Goal: Task Accomplishment & Management: Complete application form

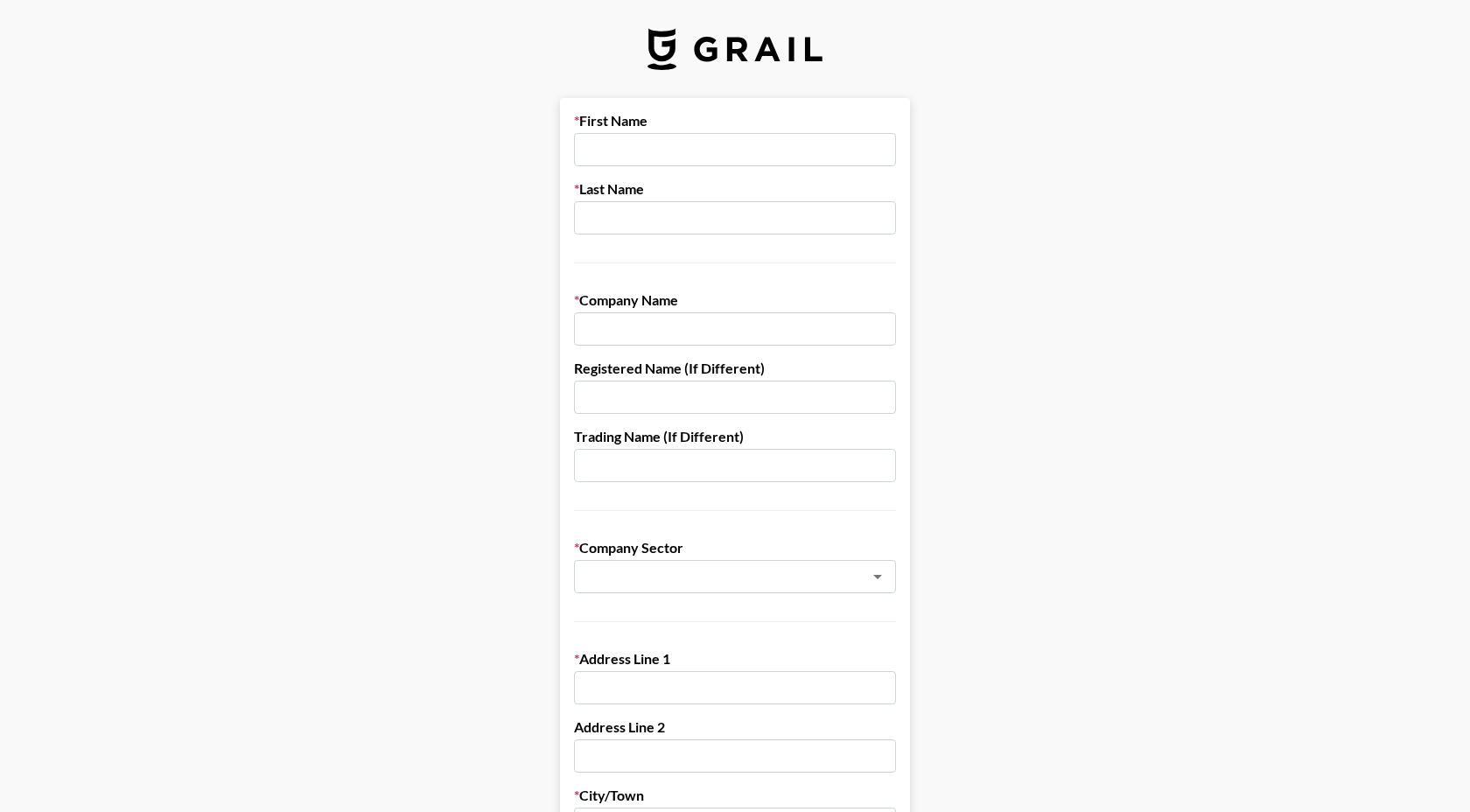
click at [609, 159] on input "text" at bounding box center [735, 149] width 322 height 33
click at [635, 329] on input "text" at bounding box center [735, 329] width 322 height 33
click at [631, 159] on input "text" at bounding box center [735, 149] width 322 height 33
click at [624, 335] on input "text" at bounding box center [735, 329] width 322 height 33
paste input "Platphorm [STREET_ADDRESS][PERSON_NAME][US_STATE]"
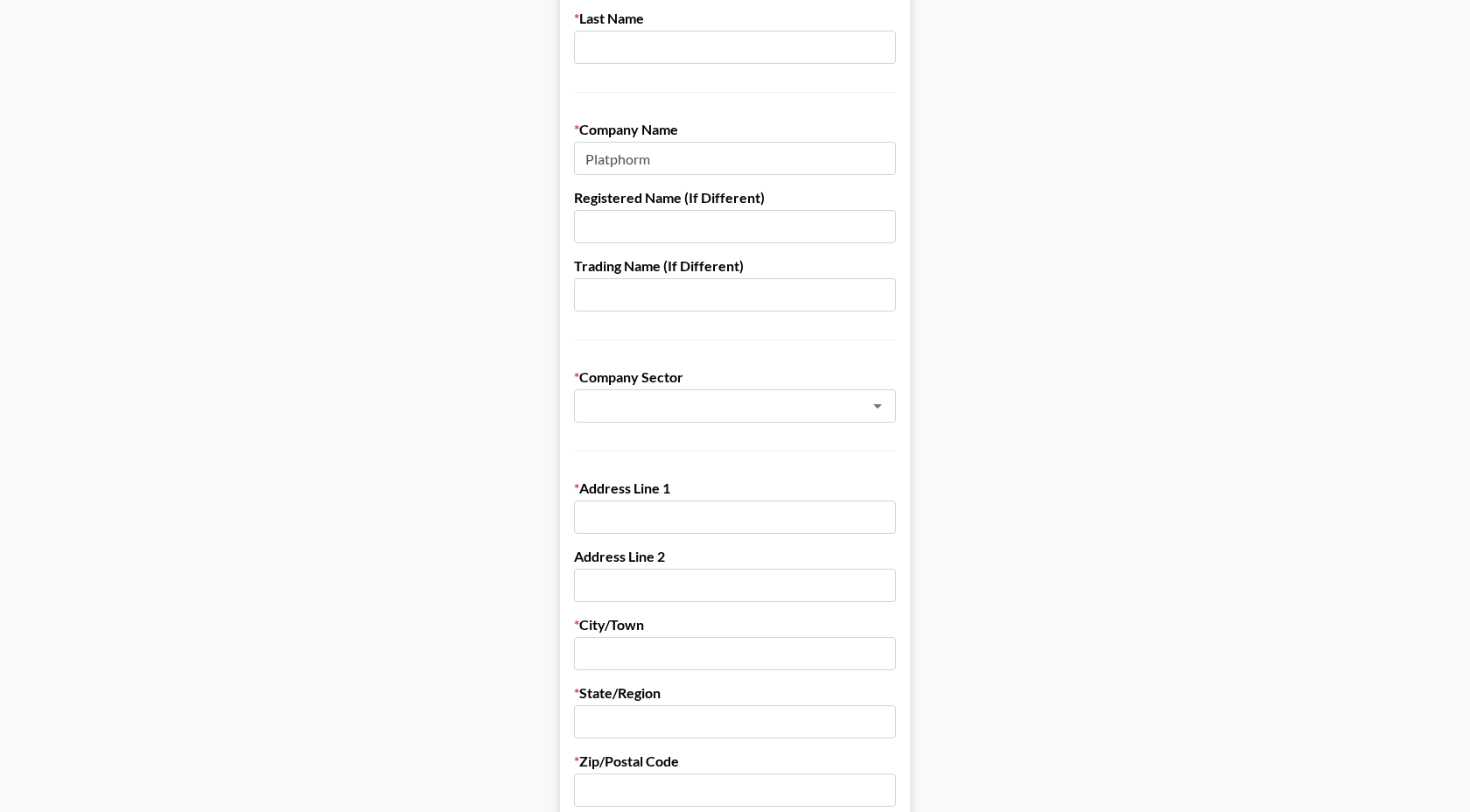
scroll to position [180, 0]
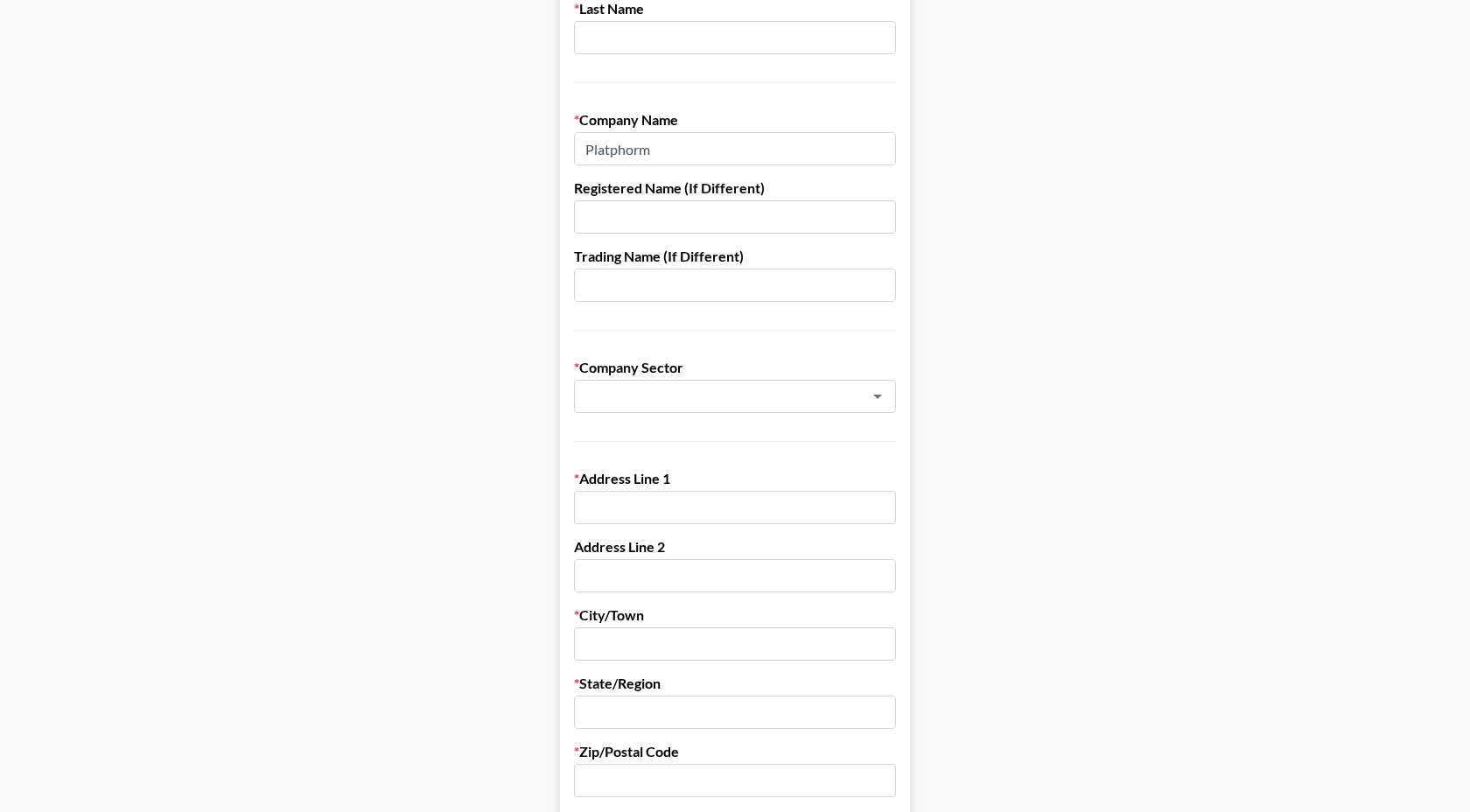
type input "Platphorm"
click at [625, 500] on input "text" at bounding box center [735, 507] width 322 height 33
paste input "[STREET_ADDRESS][PERSON_NAME][US_STATE]"
type input "[STREET_ADDRESS][PERSON_NAME][US_STATE]"
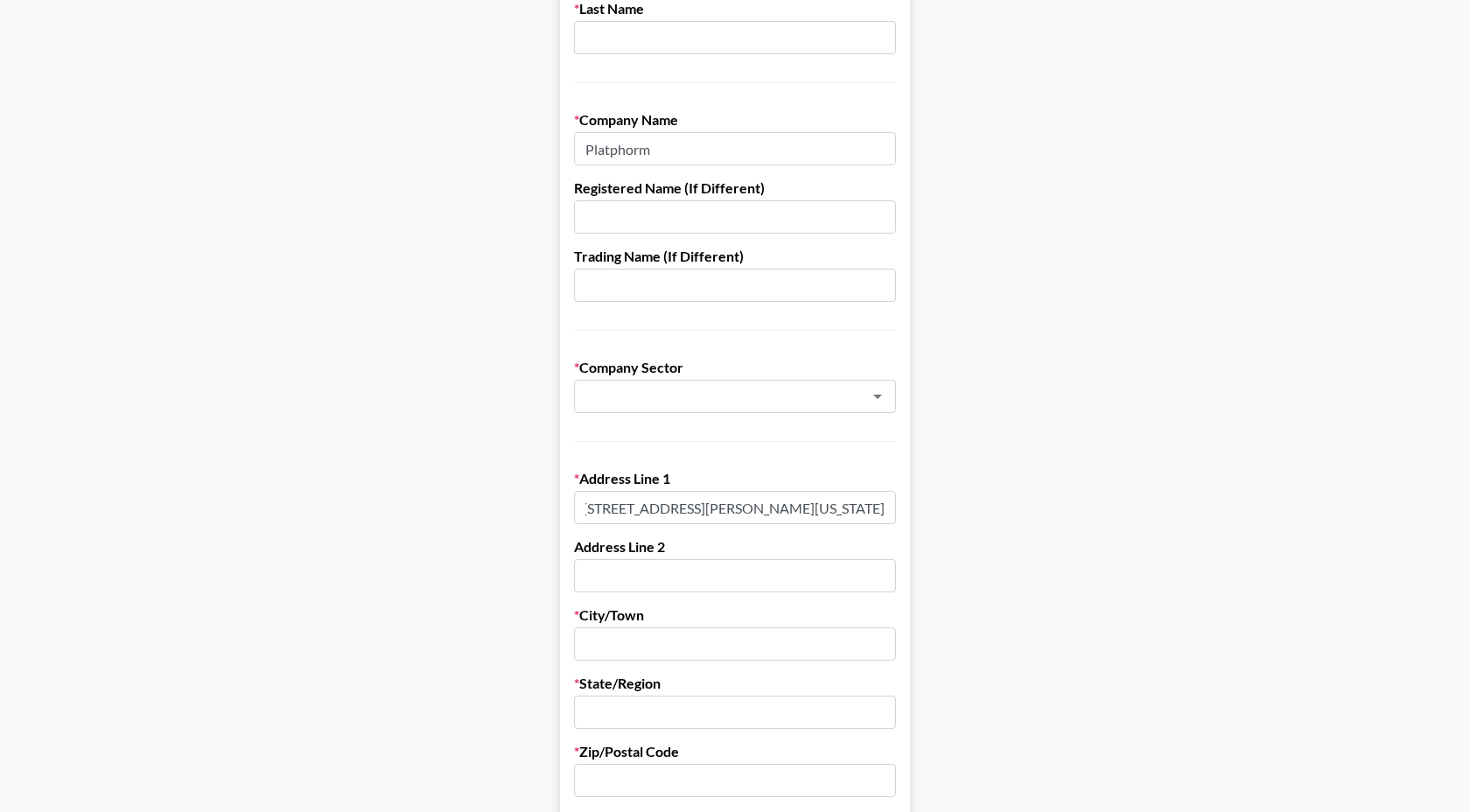
click at [603, 506] on input "[STREET_ADDRESS][PERSON_NAME][US_STATE]" at bounding box center [735, 507] width 322 height 33
paste input "[STREET_ADDRESS][PERSON_NAME][US_STATE]"
drag, startPoint x: 606, startPoint y: 508, endPoint x: 1184, endPoint y: 508, distance: 578.0
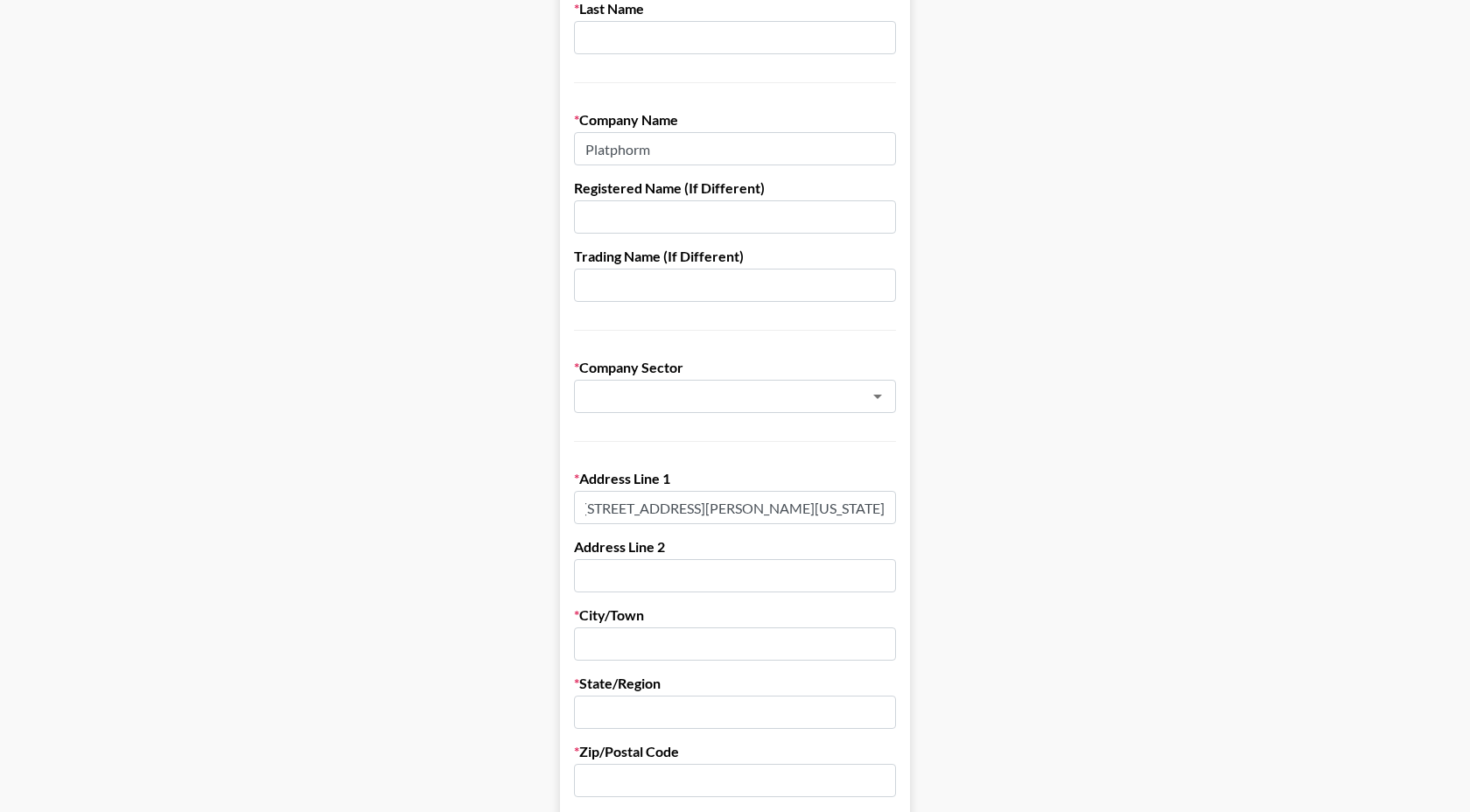
click at [1180, 508] on main "First Name Last Name Company Name Platphorm Registered Name (If Different) Trad…" at bounding box center [735, 673] width 1442 height 1511
type input "[STREET_ADDRESS][PERSON_NAME]"
click at [728, 647] on input "text" at bounding box center [735, 644] width 322 height 33
paste input "[GEOGRAPHIC_DATA][US_STATE] [GEOGRAPHIC_DATA]"
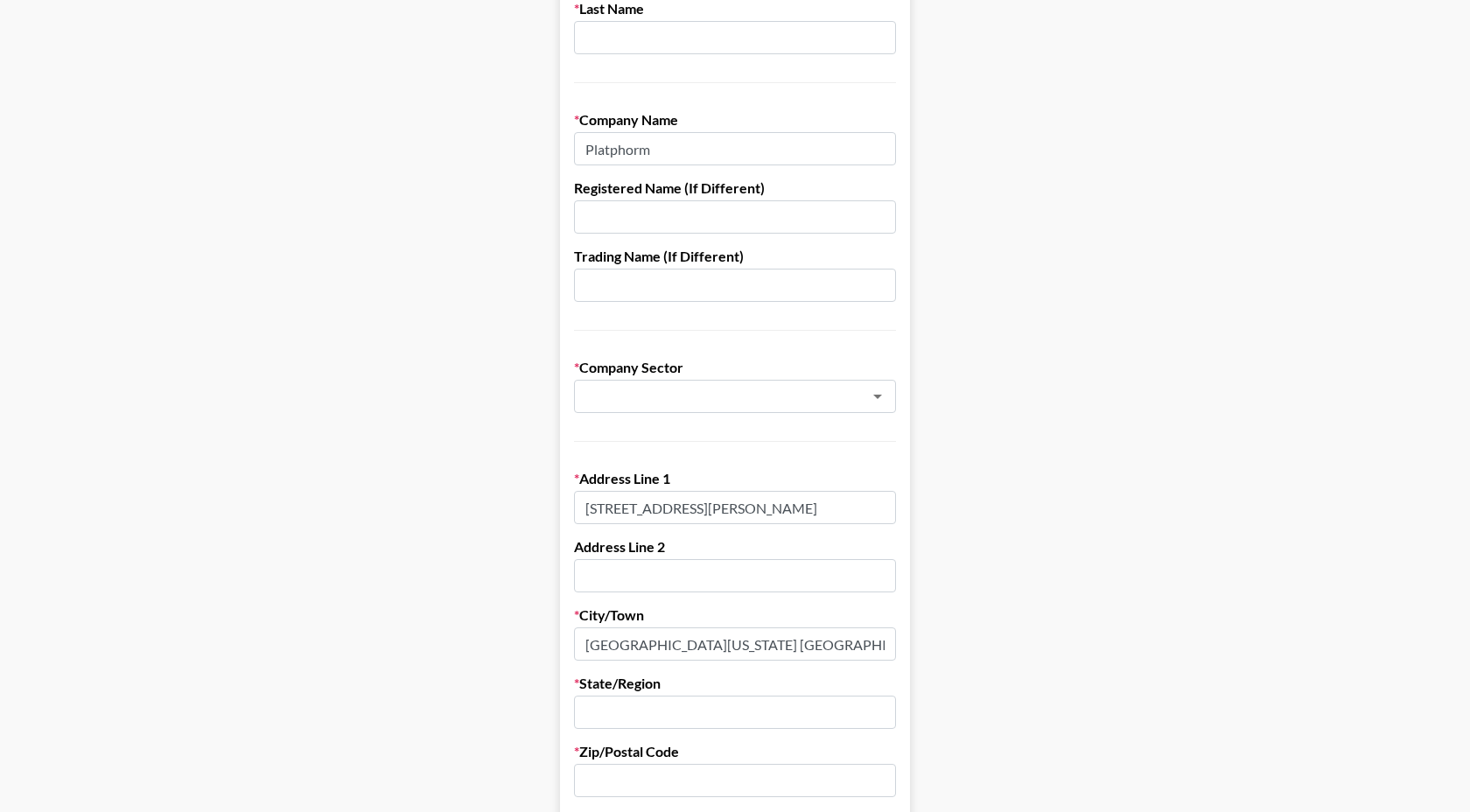
drag, startPoint x: 668, startPoint y: 645, endPoint x: 1070, endPoint y: 656, distance: 402.2
click at [1070, 656] on main "First Name Last Name Company Name Platphorm Registered Name (If Different) Trad…" at bounding box center [735, 673] width 1442 height 1511
click at [586, 642] on input "[GEOGRAPHIC_DATA]" at bounding box center [735, 644] width 322 height 33
type input "[GEOGRAPHIC_DATA]"
click at [604, 710] on input "text" at bounding box center [735, 712] width 322 height 33
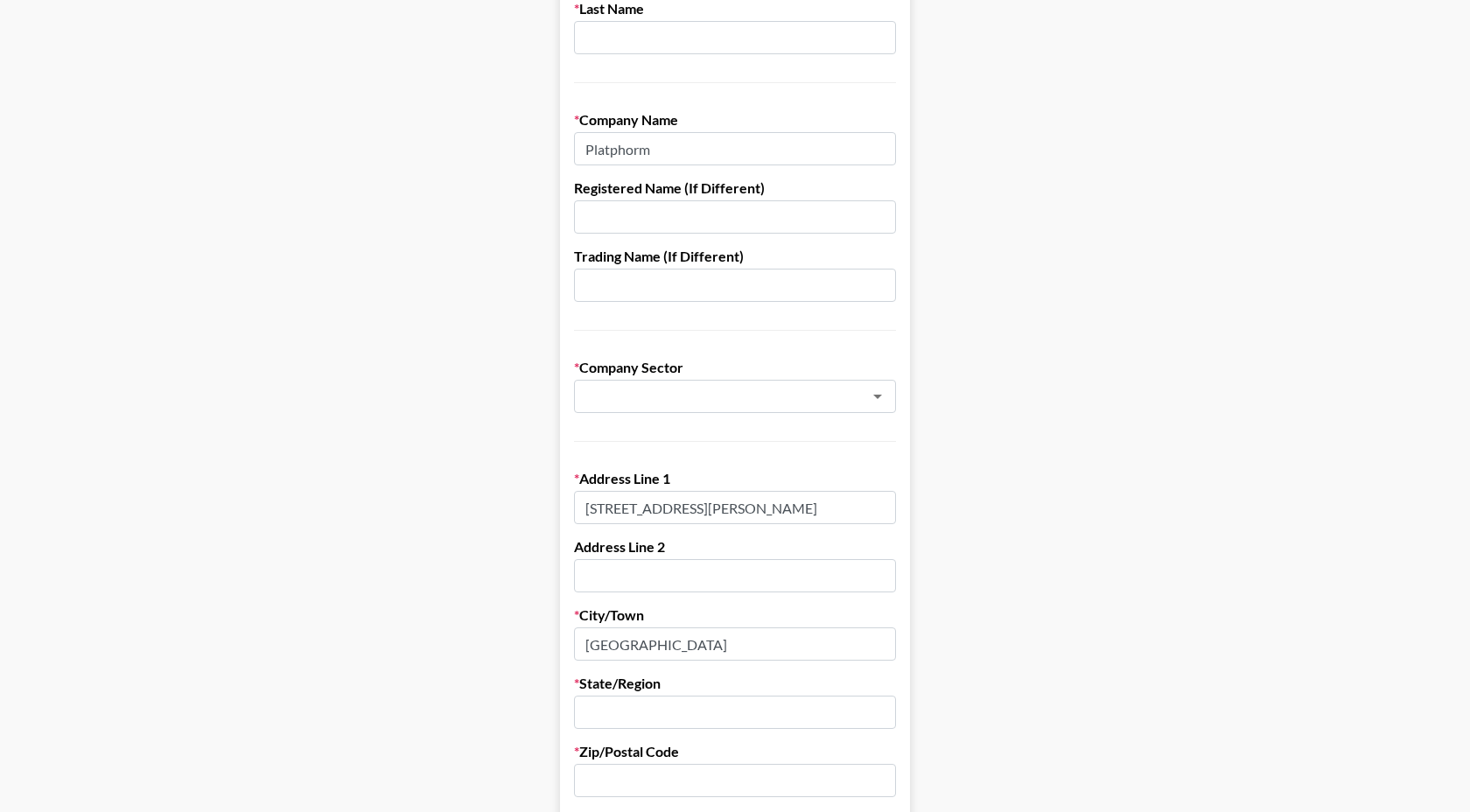
paste input ", [US_STATE] 94105 [GEOGRAPHIC_DATA]"
click at [596, 713] on input ", [US_STATE] 94105 [GEOGRAPHIC_DATA]" at bounding box center [735, 712] width 322 height 33
drag, startPoint x: 650, startPoint y: 711, endPoint x: 931, endPoint y: 721, distance: 281.2
click at [925, 718] on main "First Name Last Name Company Name Platphorm Registered Name (If Different) Trad…" at bounding box center [735, 673] width 1442 height 1511
type input "[US_STATE]"
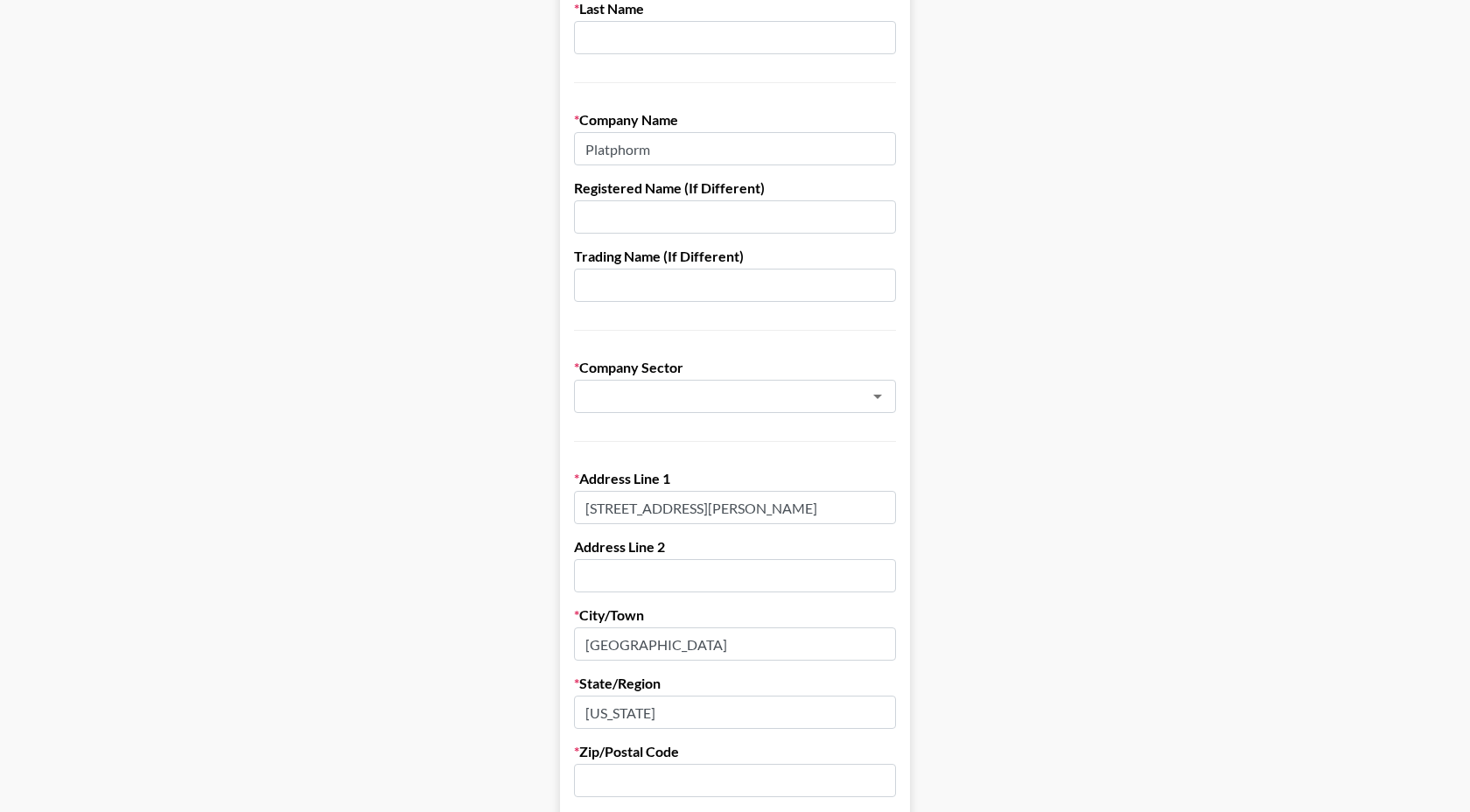
click at [653, 779] on input "text" at bounding box center [735, 780] width 322 height 33
paste input "94105 [GEOGRAPHIC_DATA]"
drag, startPoint x: 627, startPoint y: 781, endPoint x: 839, endPoint y: 783, distance: 212.0
click at [833, 781] on input "94105 [GEOGRAPHIC_DATA]" at bounding box center [735, 780] width 322 height 33
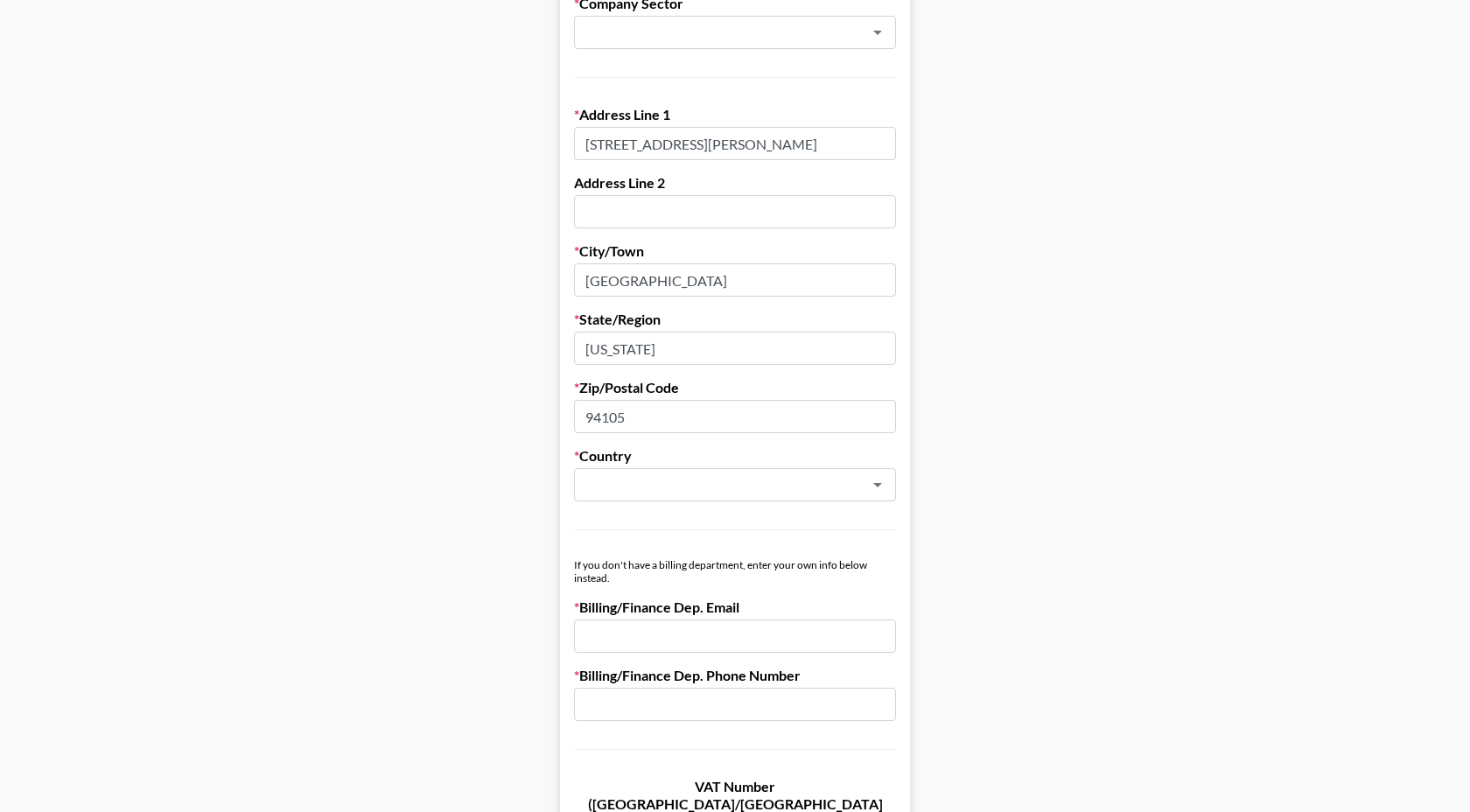
scroll to position [549, 0]
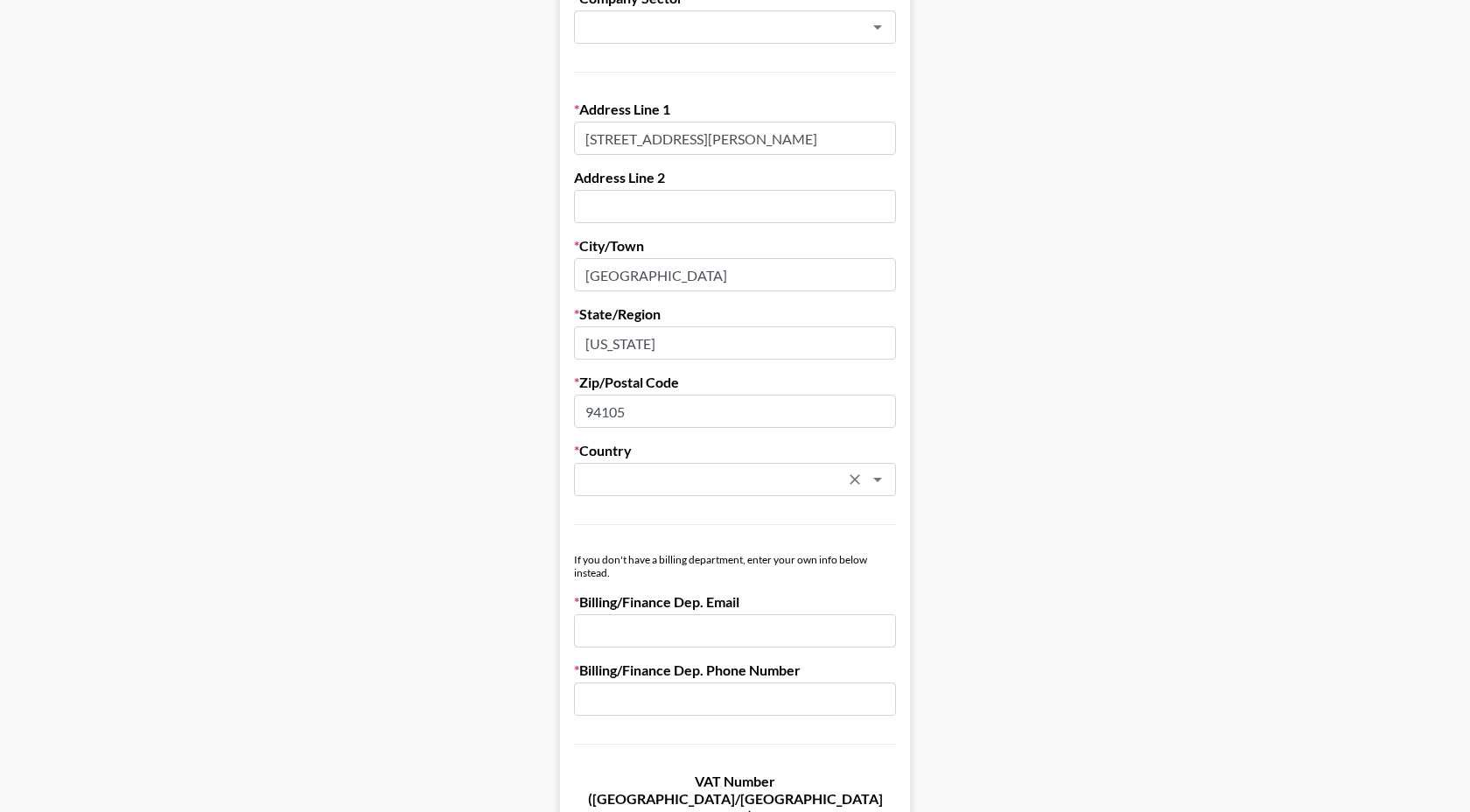
type input "94105"
click at [708, 484] on input "text" at bounding box center [711, 479] width 254 height 20
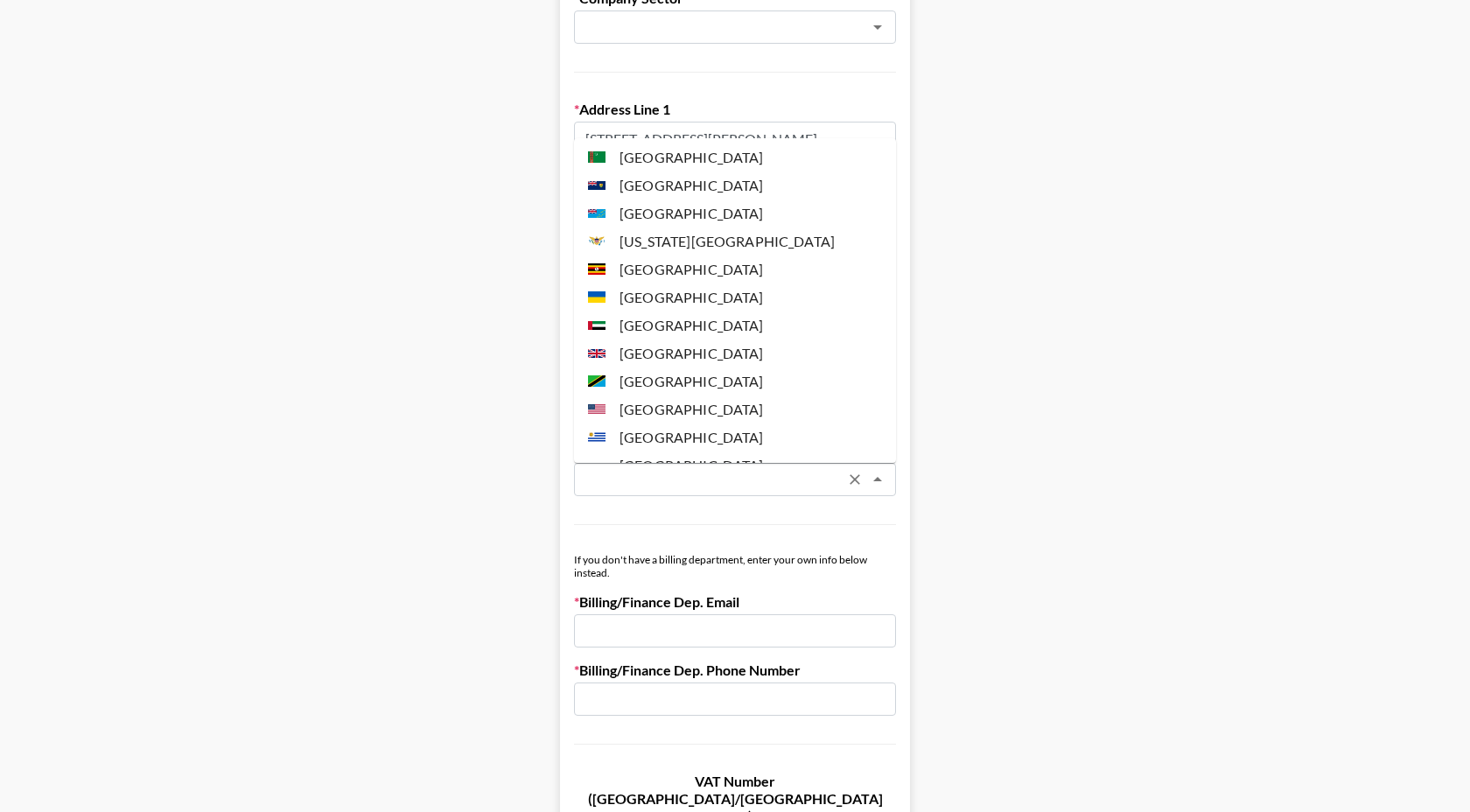
scroll to position [6479, 0]
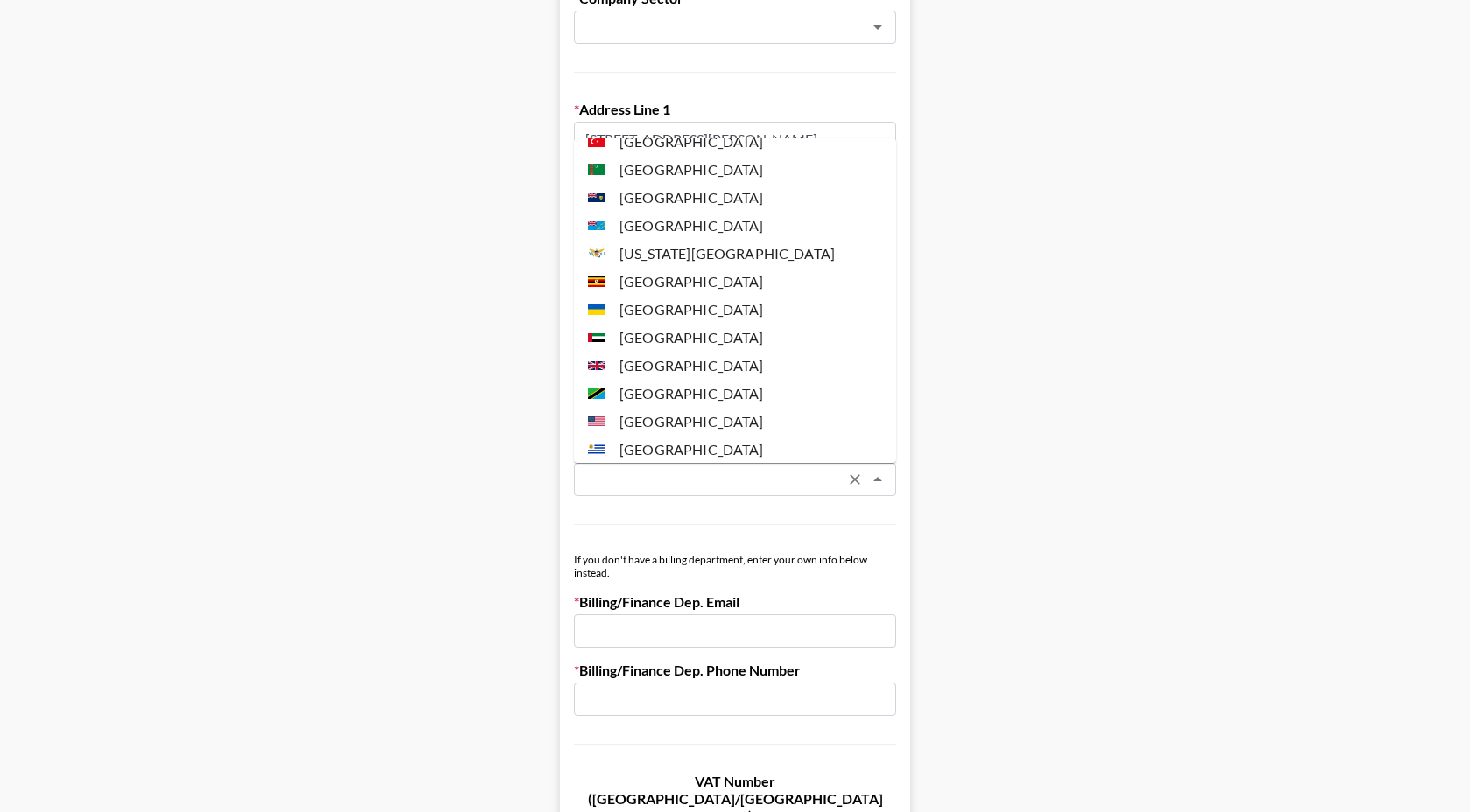
click at [701, 407] on li "[GEOGRAPHIC_DATA]" at bounding box center [735, 421] width 322 height 28
type input "[GEOGRAPHIC_DATA]"
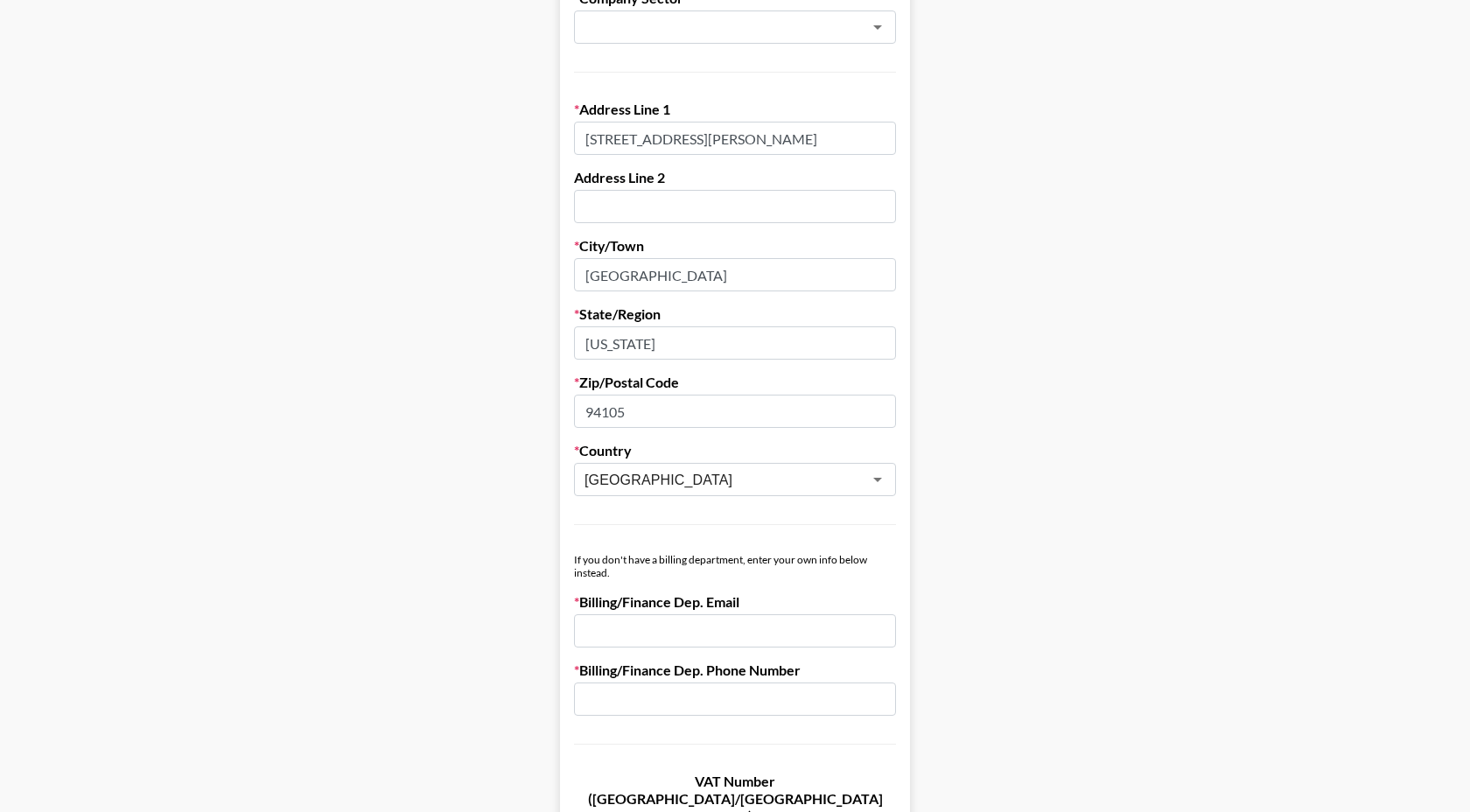
click at [1021, 436] on main "First Name Last Name Company Name Platphorm Registered Name (If Different) Trad…" at bounding box center [735, 305] width 1442 height 1511
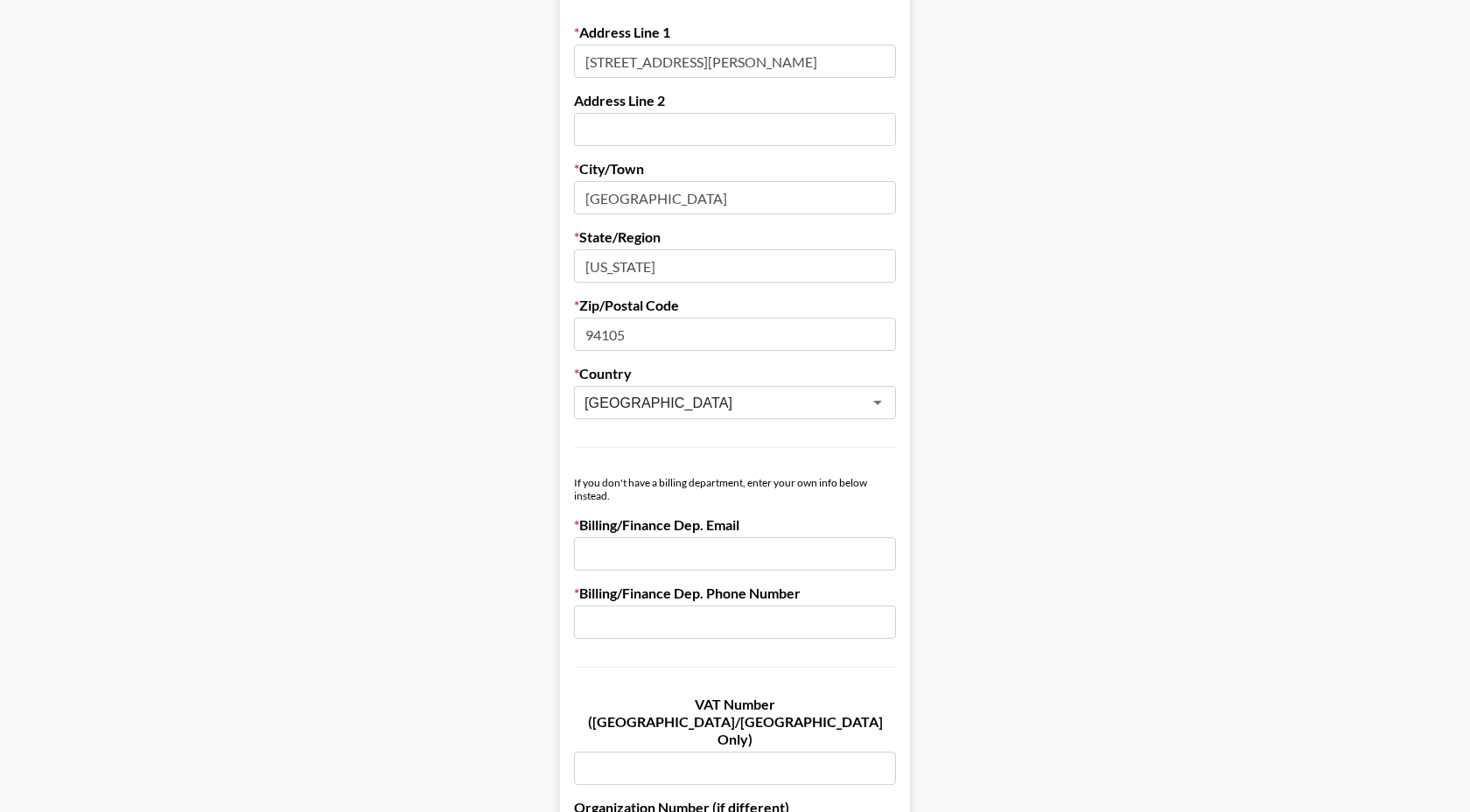
scroll to position [633, 0]
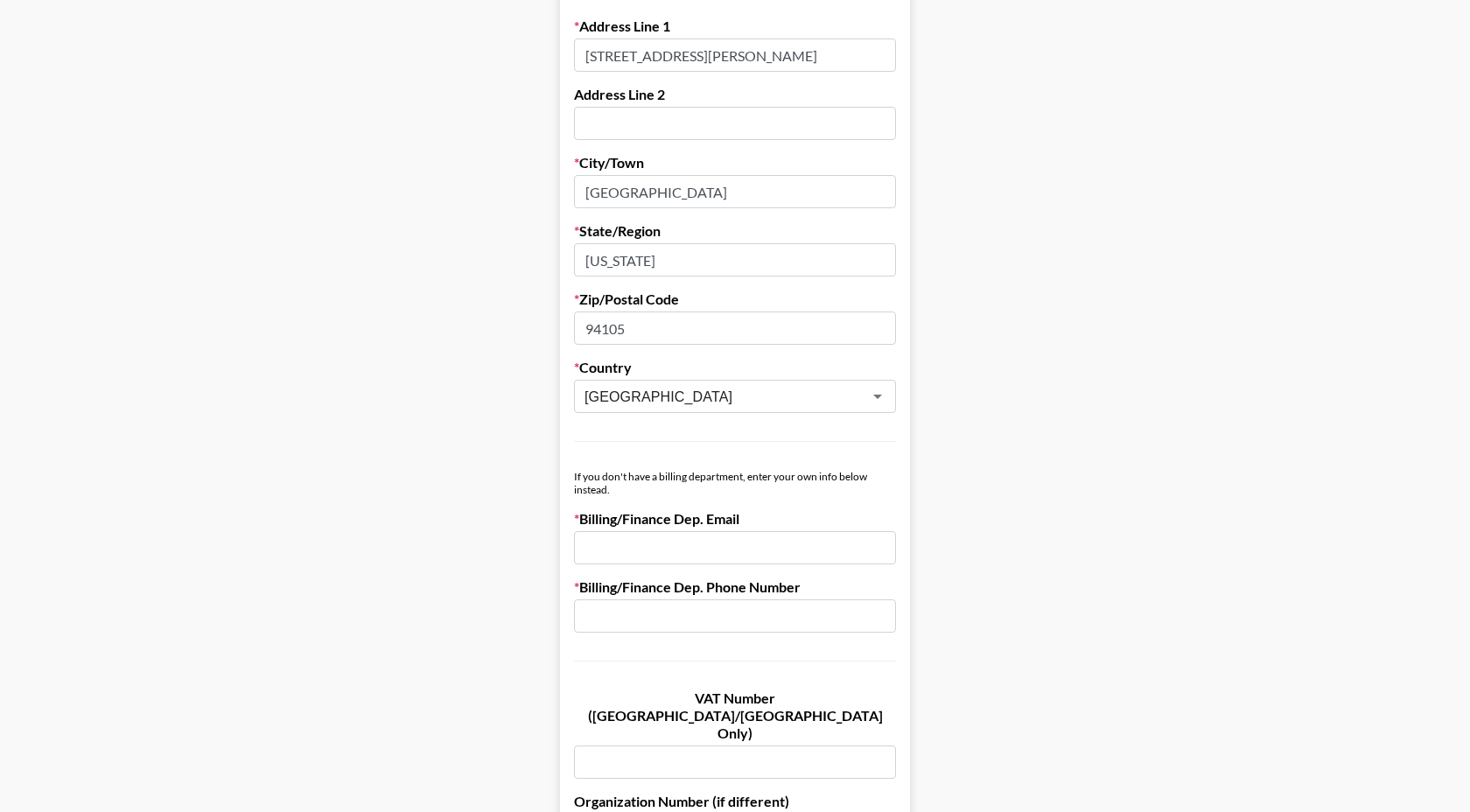
click at [798, 547] on input "email" at bounding box center [735, 547] width 322 height 33
drag, startPoint x: 621, startPoint y: 550, endPoint x: 537, endPoint y: 548, distance: 84.0
click at [541, 549] on main "First Name Last Name Company Name Platphorm Registered Name (If Different) Trad…" at bounding box center [735, 221] width 1442 height 1511
paste input "[EMAIL_ADDRESS][DOMAIN_NAME]"
click at [588, 548] on input "[EMAIL_ADDRESS][DOMAIN_NAME]" at bounding box center [735, 547] width 322 height 33
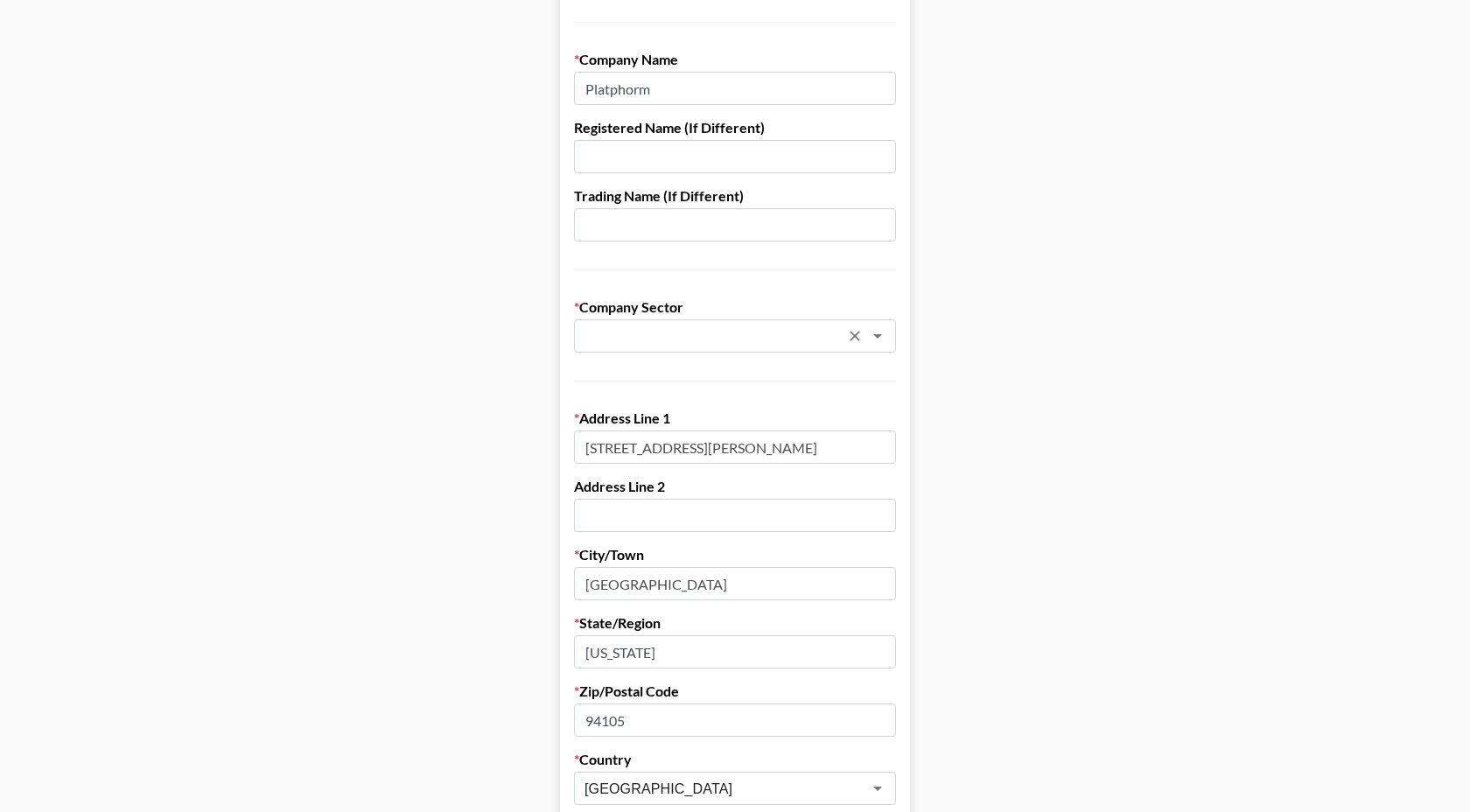
scroll to position [197, 0]
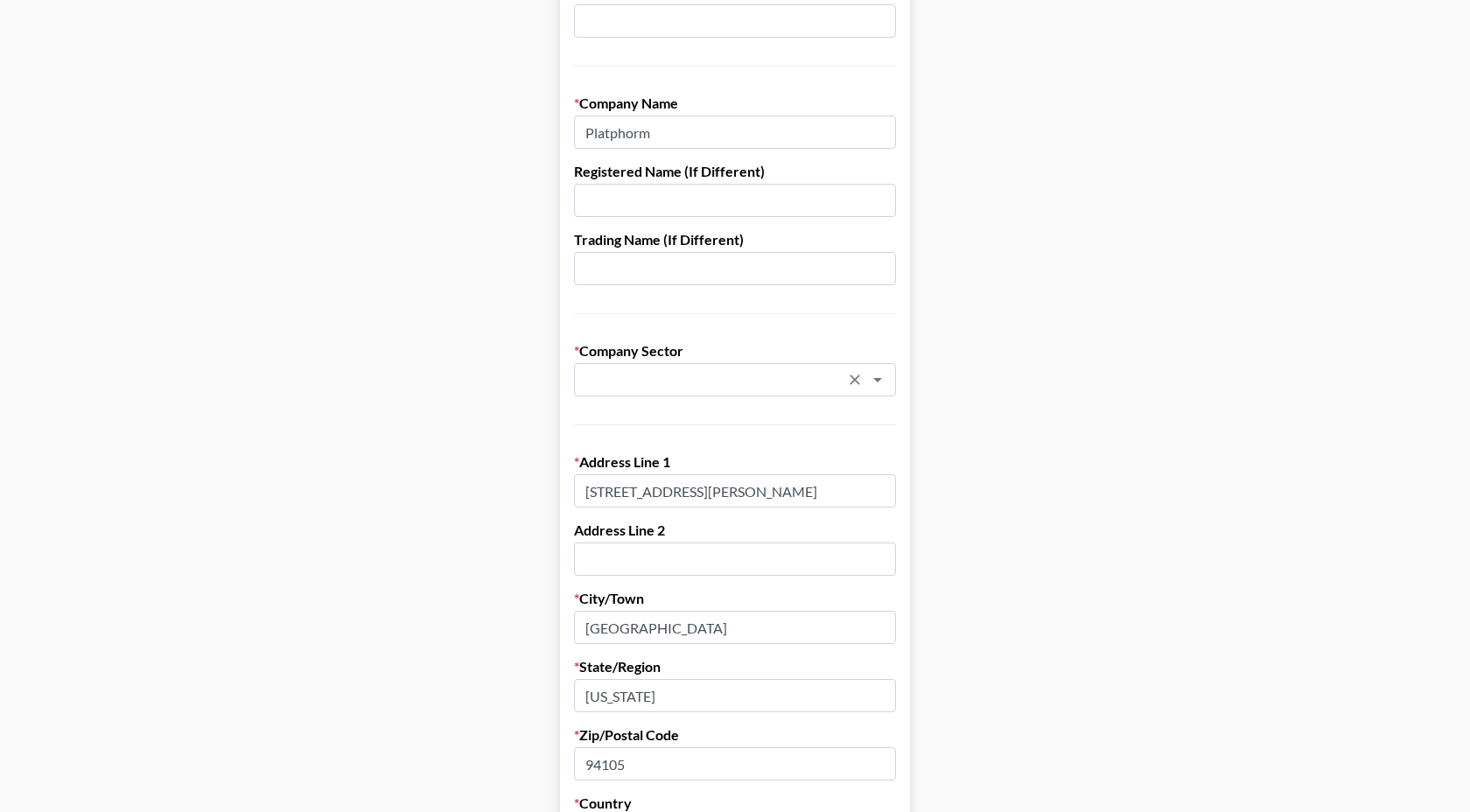
type input "[EMAIL_ADDRESS][DOMAIN_NAME]"
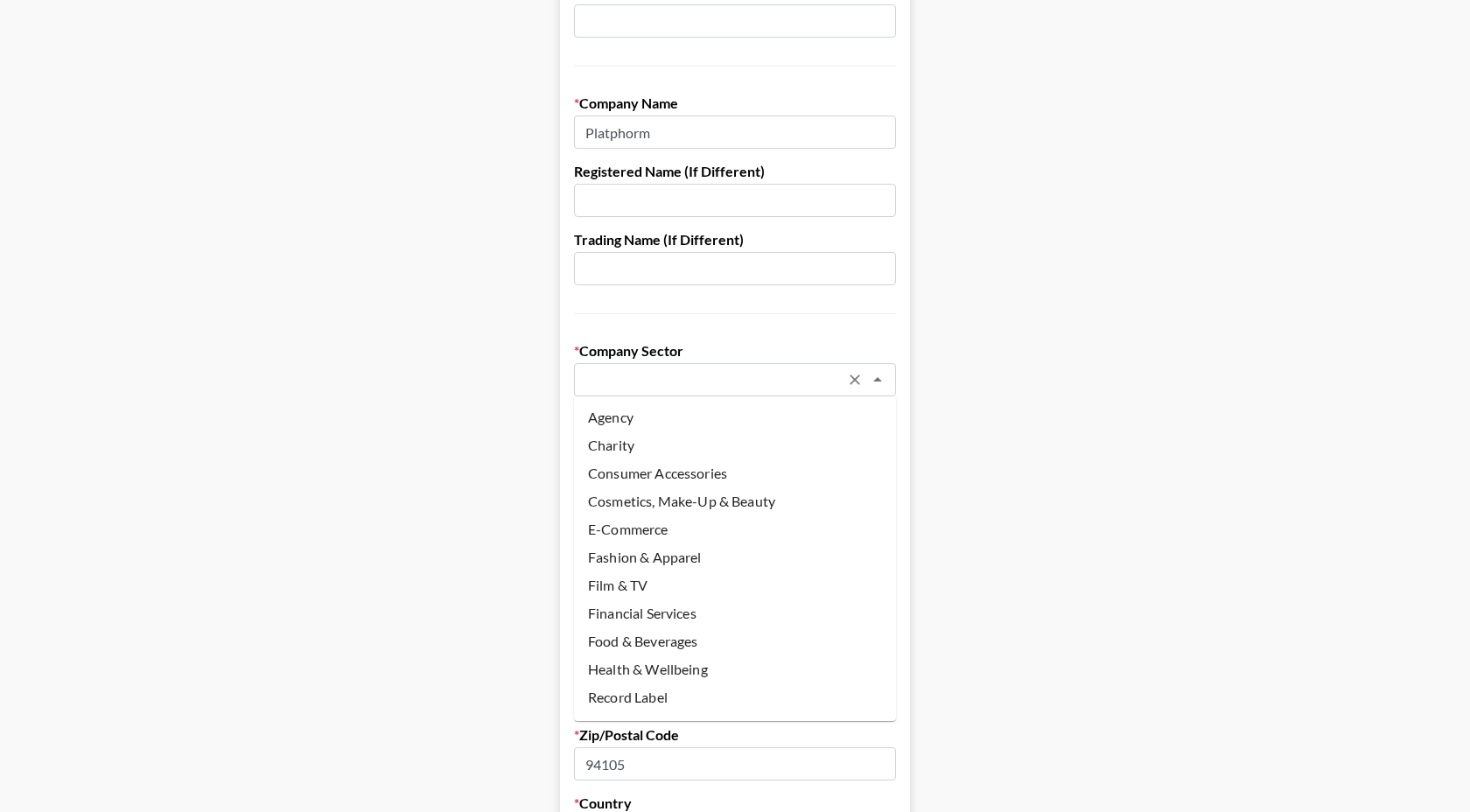
click at [680, 375] on input "text" at bounding box center [711, 380] width 254 height 20
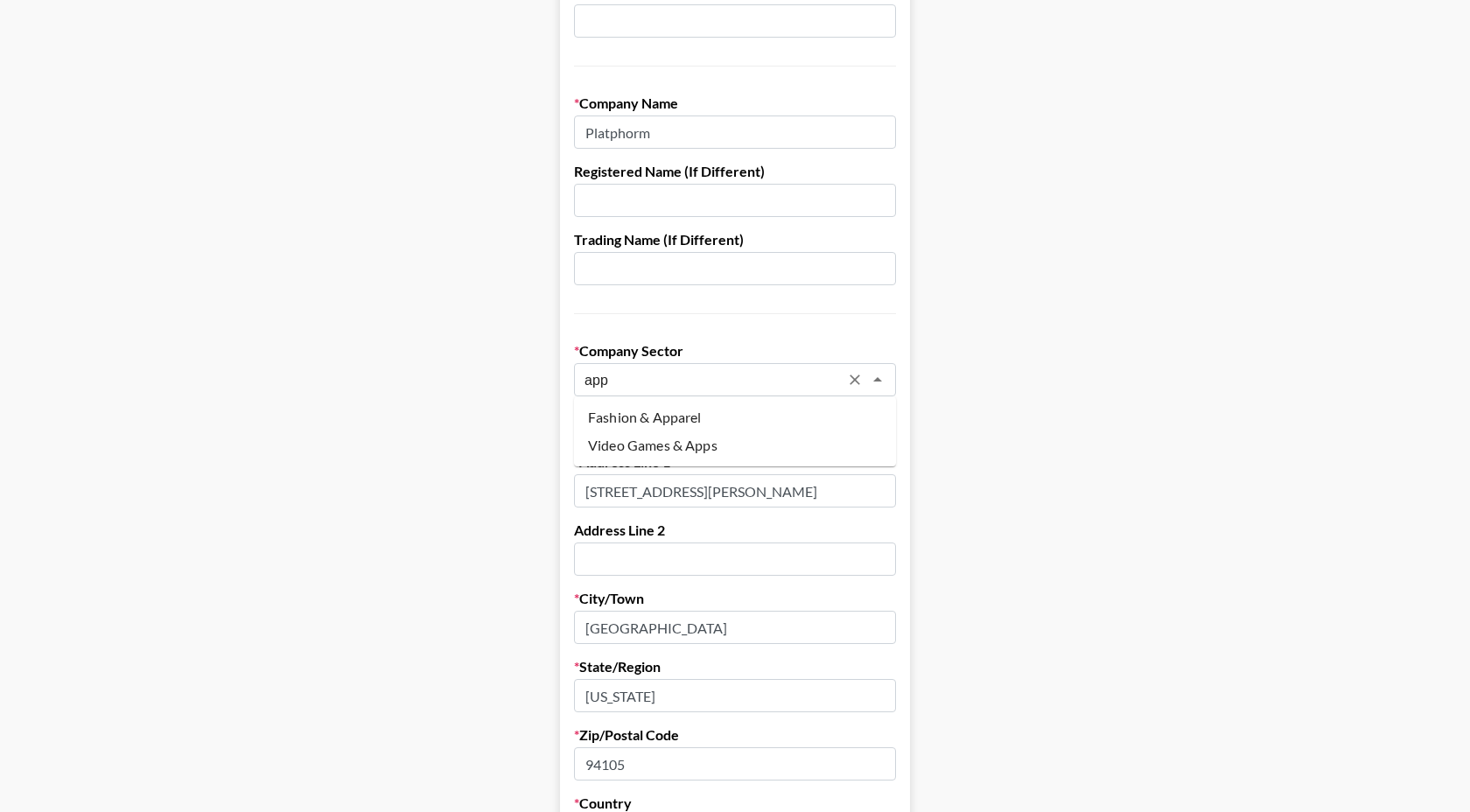
click at [673, 440] on li "Video Games & Apps" at bounding box center [735, 445] width 322 height 28
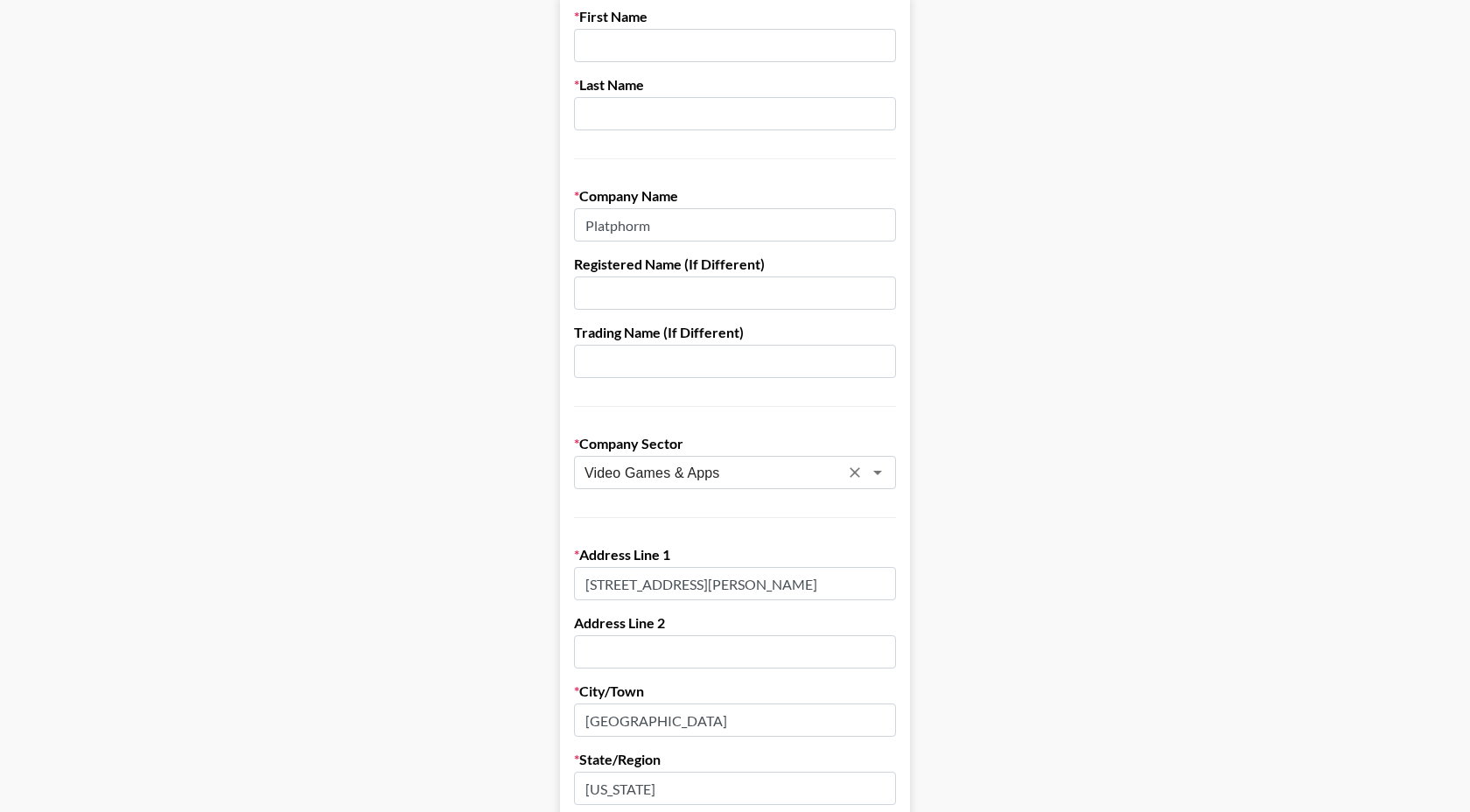
scroll to position [0, 0]
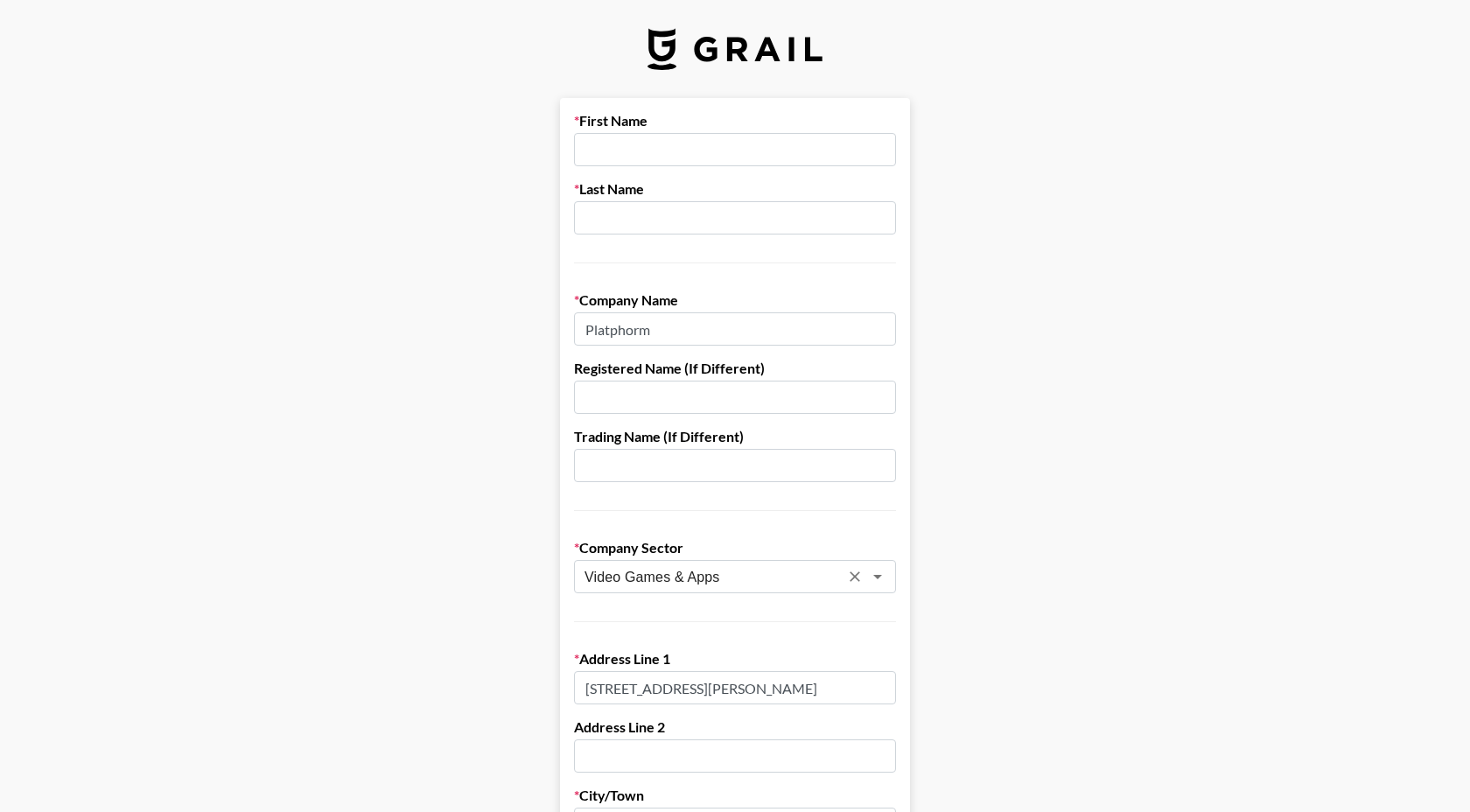
type input "Video Games & Apps"
click at [620, 155] on input "text" at bounding box center [735, 149] width 322 height 33
type input "[PERSON_NAME]"
click at [606, 218] on input "text" at bounding box center [735, 217] width 322 height 33
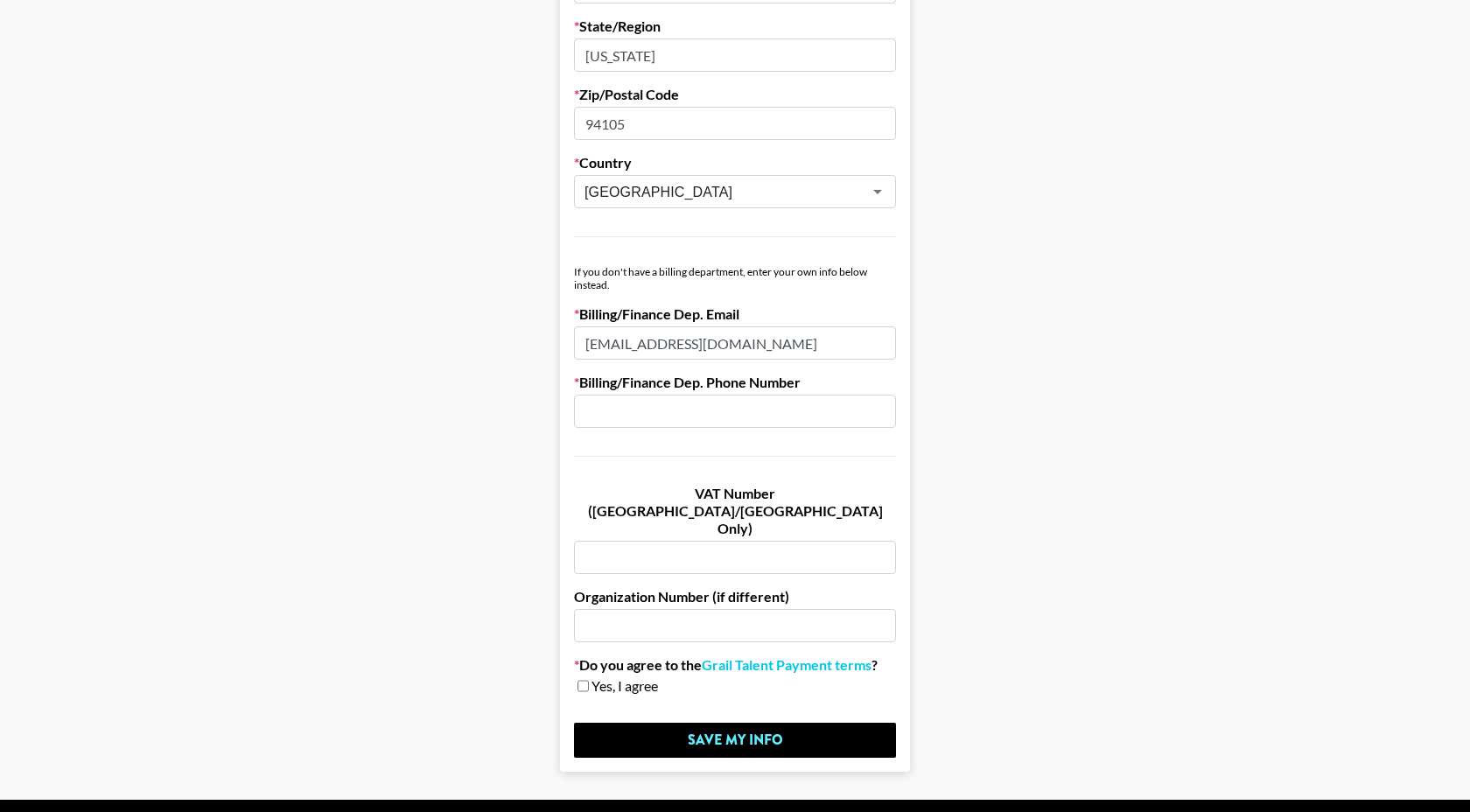
scroll to position [840, 0]
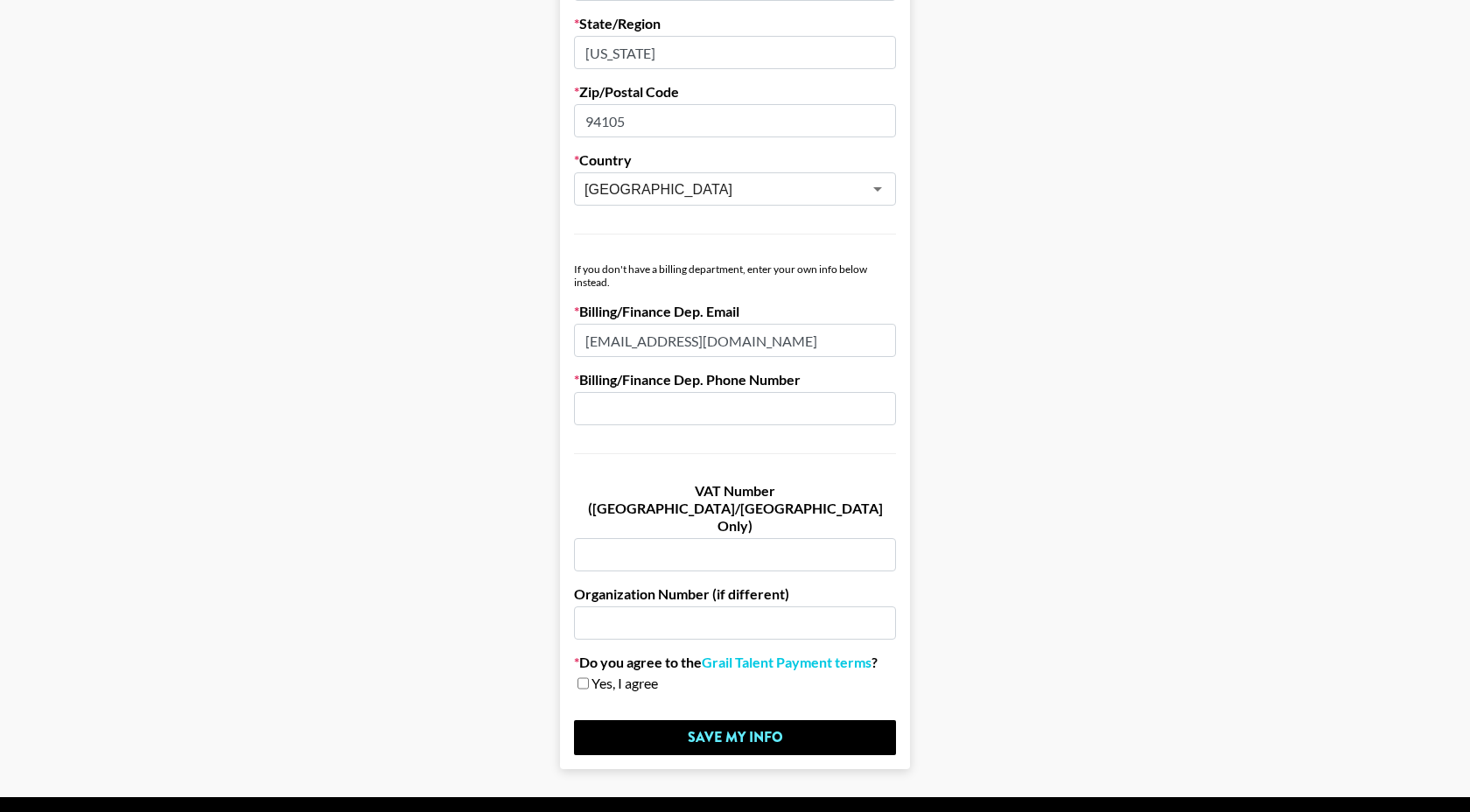
type input "de [PERSON_NAME]"
click at [578, 677] on input "checkbox" at bounding box center [583, 683] width 12 height 13
checkbox input "true"
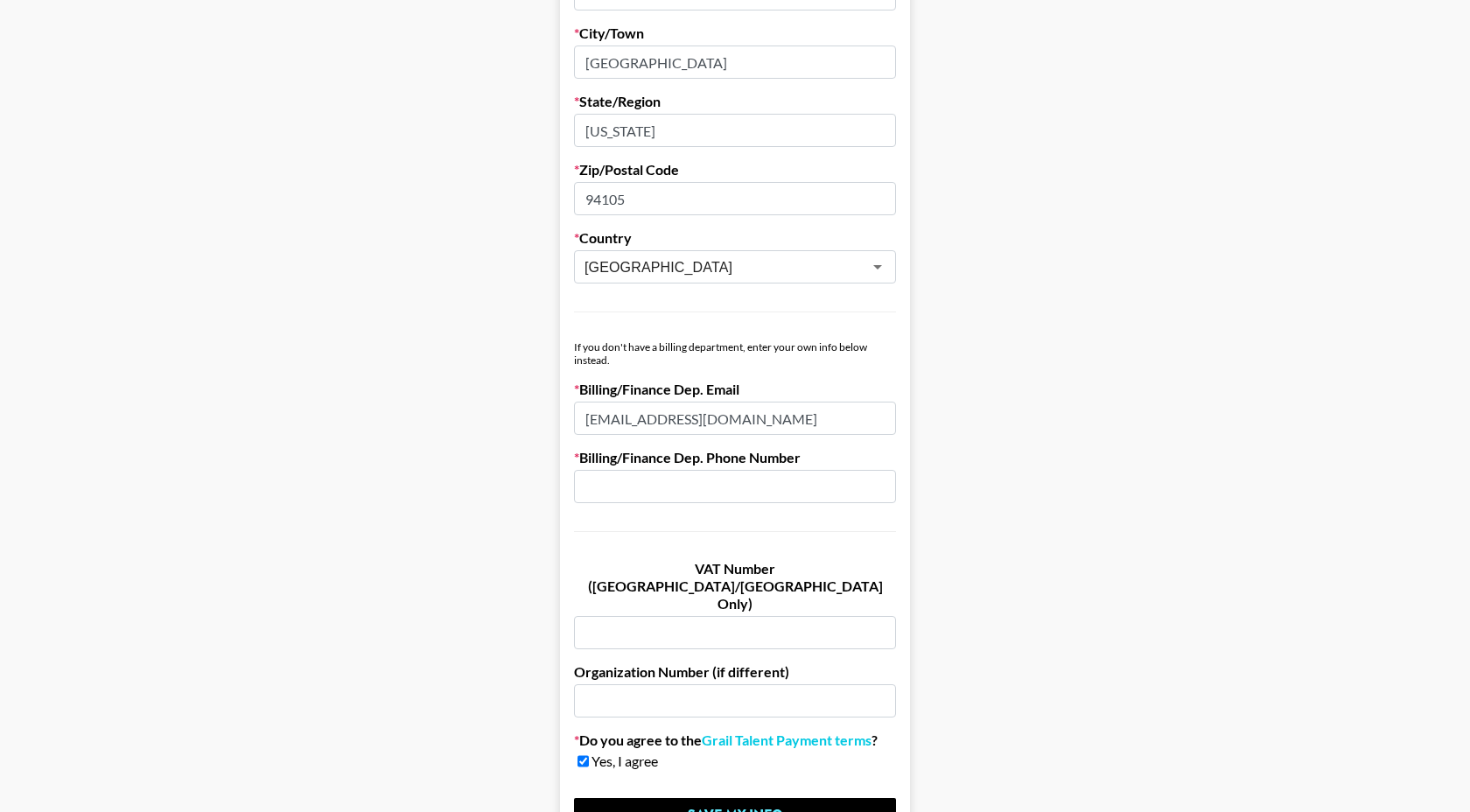
scroll to position [763, 0]
click at [703, 485] on input "text" at bounding box center [735, 485] width 322 height 33
paste input "[PHONE_NUMBER]"
type input "[PHONE_NUMBER]"
click at [986, 559] on main "First Name [PERSON_NAME] Last Name de [PERSON_NAME] Company Name Platphorm Regi…" at bounding box center [735, 90] width 1442 height 1511
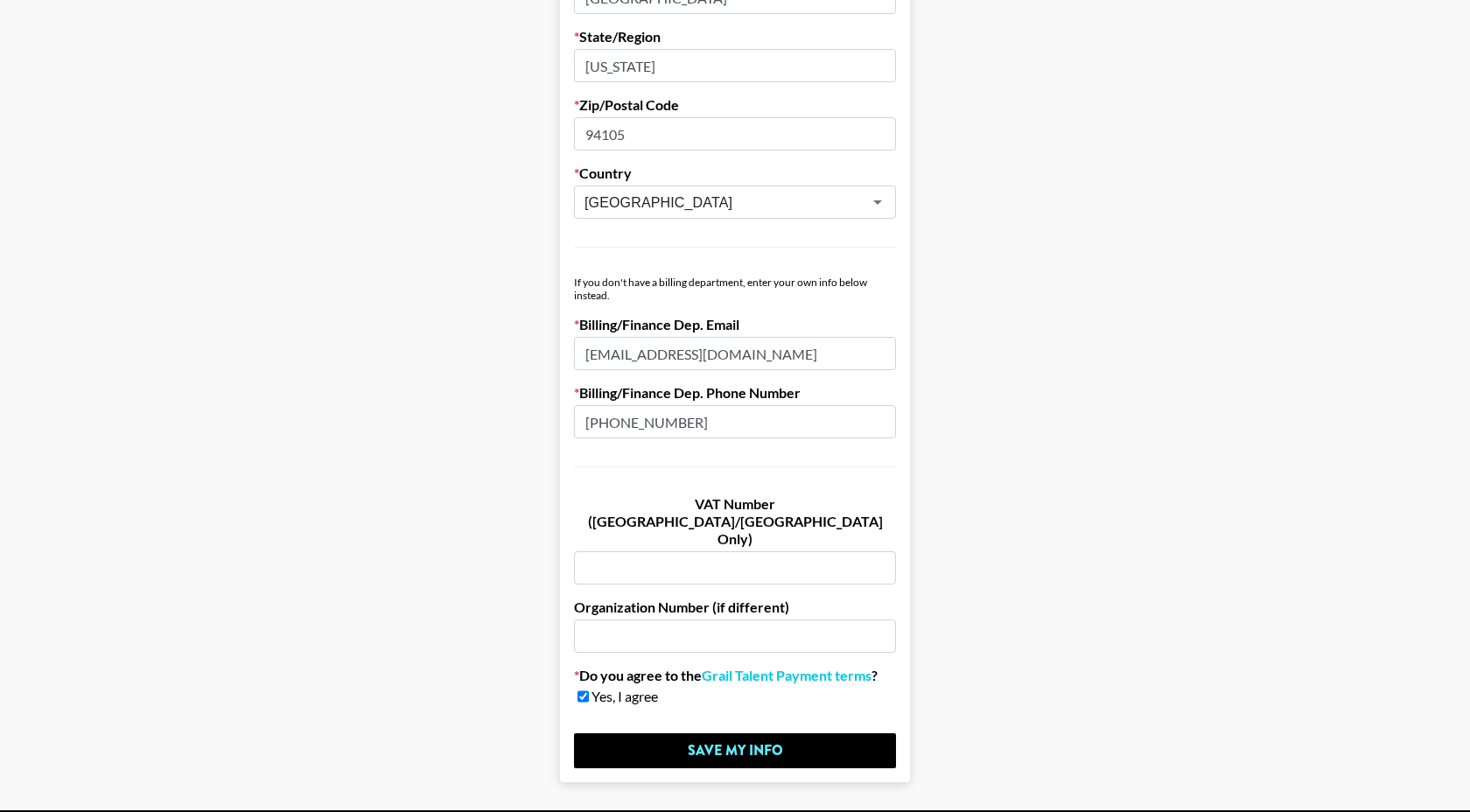
scroll to position [861, 0]
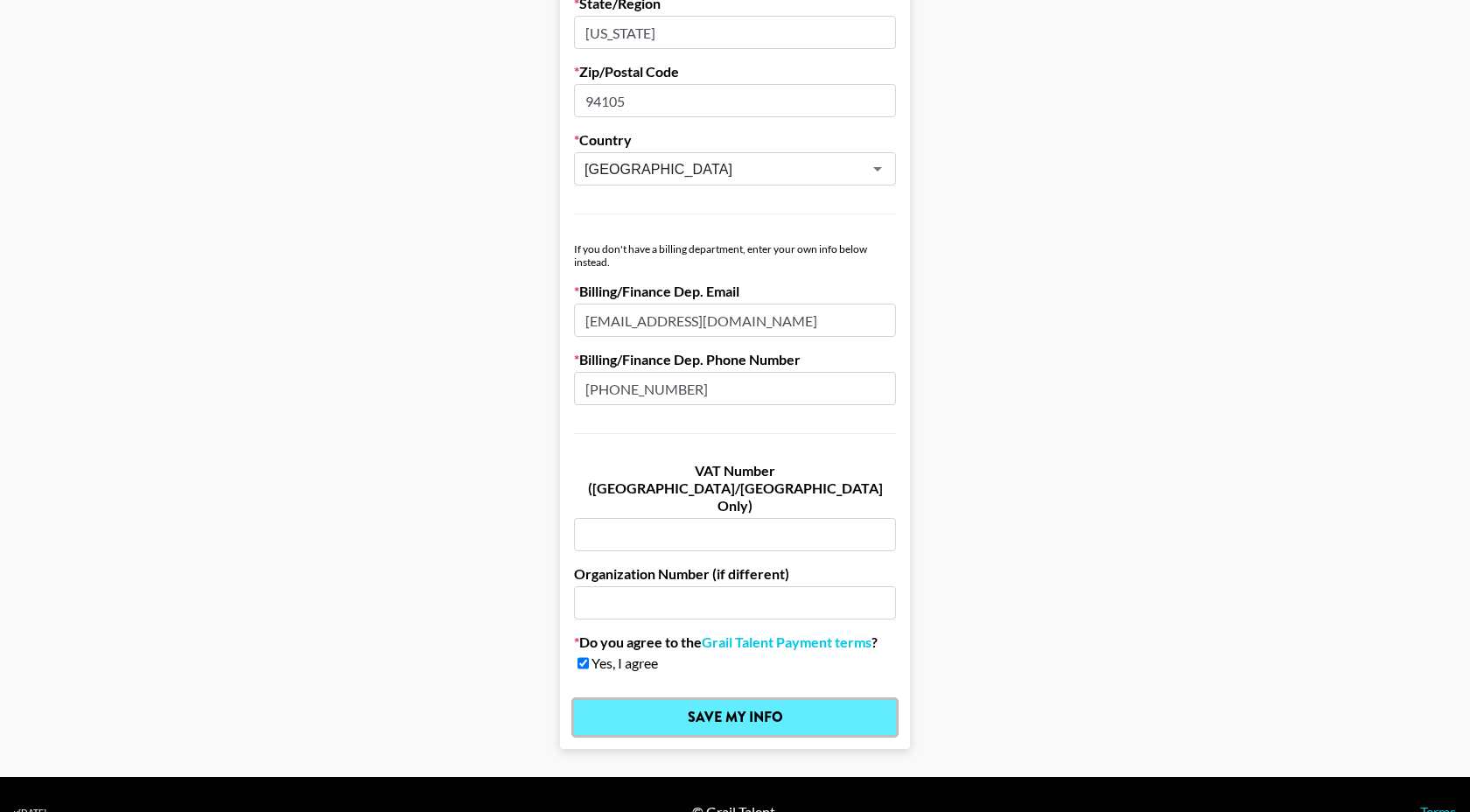
click at [786, 700] on input "Save My Info" at bounding box center [735, 718] width 322 height 35
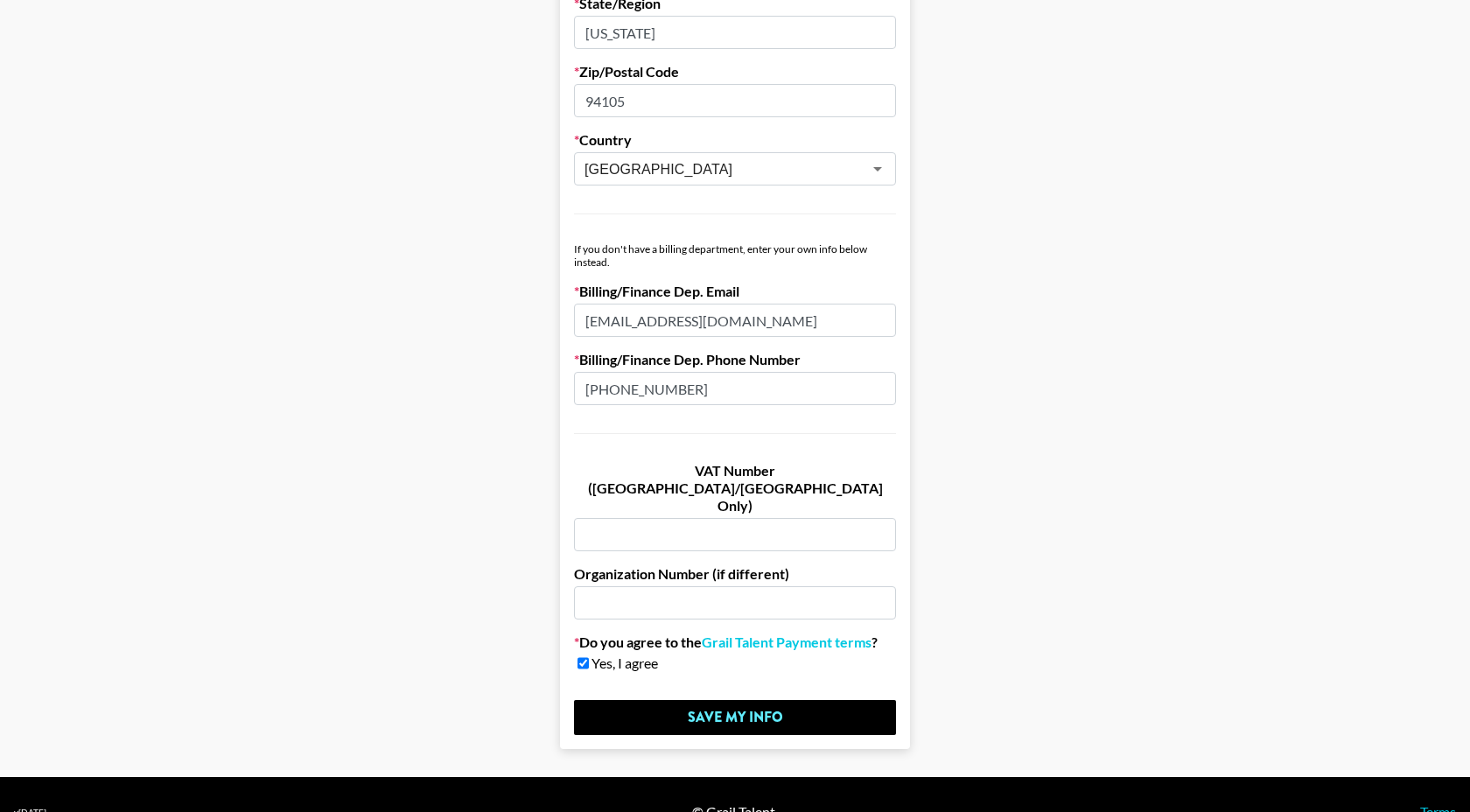
scroll to position [0, 0]
